Goal: Information Seeking & Learning: Find specific fact

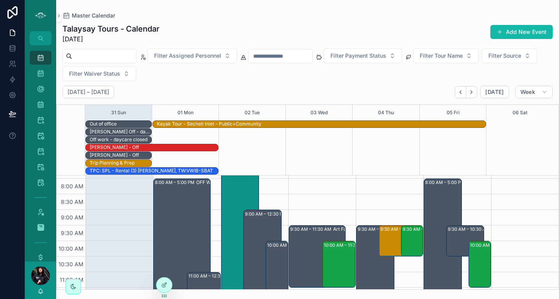
scroll to position [58, 0]
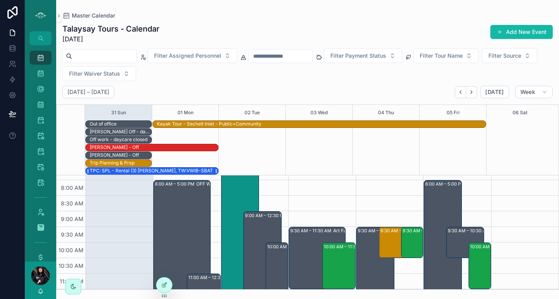
click at [100, 170] on div "TPC: SPL - Rental (3) [PERSON_NAME], TW:VWIB-SBAT" at bounding box center [151, 171] width 123 height 6
click at [123, 169] on div "TPC: SPL - Rental (3) [PERSON_NAME], TW:VWIB-SBAT" at bounding box center [151, 171] width 123 height 6
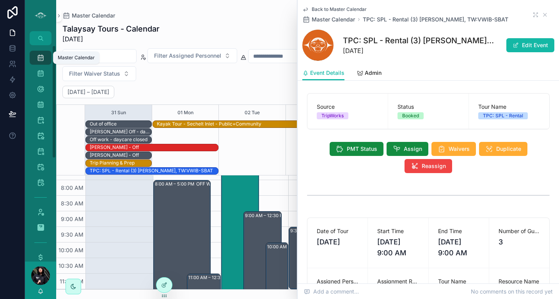
click at [44, 55] on icon "scrollable content" at bounding box center [41, 58] width 8 height 8
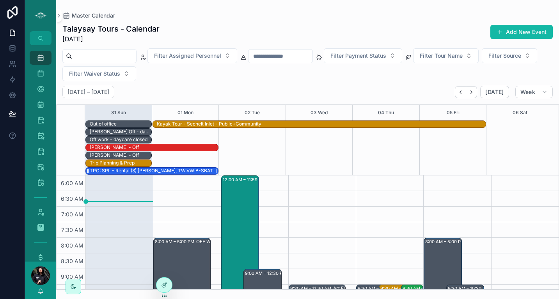
click at [140, 171] on div "TPC: SPL - Rental (3) [PERSON_NAME], TW:VWIB-SBAT" at bounding box center [151, 171] width 123 height 6
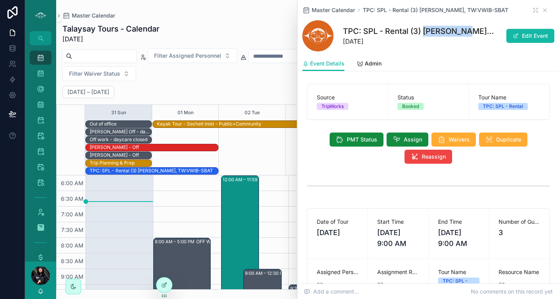
drag, startPoint x: 424, startPoint y: 30, endPoint x: 464, endPoint y: 30, distance: 39.8
click at [464, 30] on h1 "TPC: SPL - Rental (3) [PERSON_NAME], TW:VWIB-SBAT" at bounding box center [419, 31] width 153 height 11
copy h1 "[PERSON_NAME]"
